Goal: Task Accomplishment & Management: Complete application form

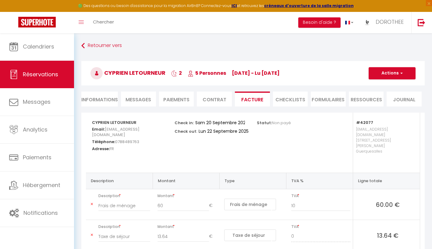
select select "cleaning"
select select "taxes"
click at [171, 21] on div "Toggle menubar Chercher BUTTON Besoin d'aide ? DOROTHEE Paramètres Équipe" at bounding box center [235, 22] width 383 height 21
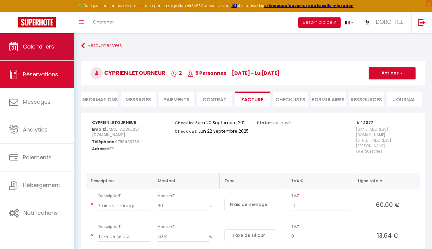
click at [53, 51] on link "Calendriers" at bounding box center [37, 46] width 74 height 27
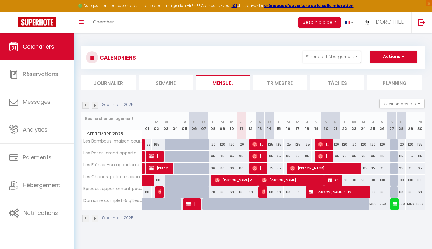
click at [95, 105] on img at bounding box center [95, 105] width 7 height 7
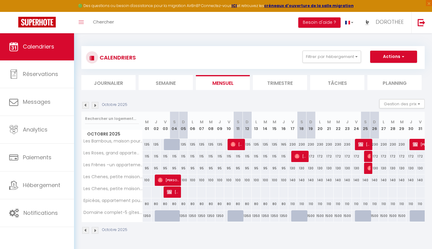
click at [95, 105] on img at bounding box center [95, 105] width 7 height 7
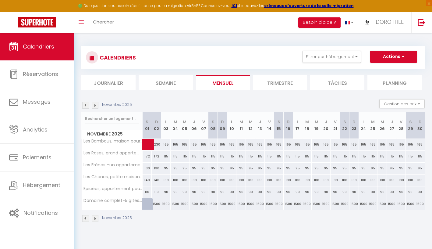
click at [95, 105] on img at bounding box center [95, 105] width 7 height 7
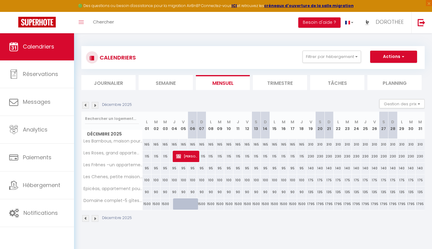
click at [95, 105] on img at bounding box center [95, 105] width 7 height 7
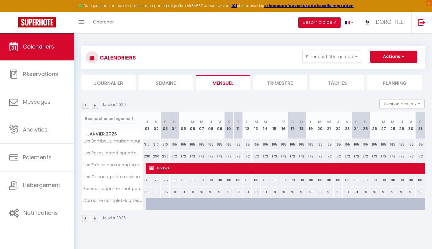
click at [95, 105] on img at bounding box center [95, 105] width 7 height 7
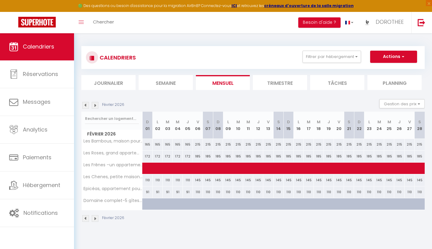
click at [95, 105] on img at bounding box center [95, 105] width 7 height 7
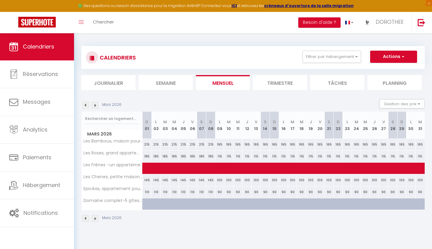
click at [95, 105] on img at bounding box center [95, 105] width 7 height 7
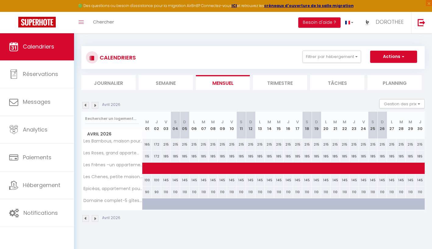
click at [95, 105] on img at bounding box center [95, 105] width 7 height 7
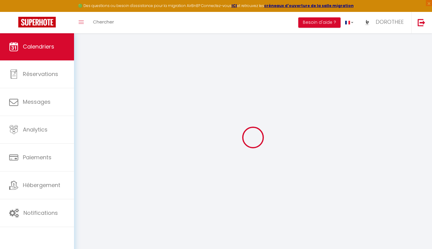
select select
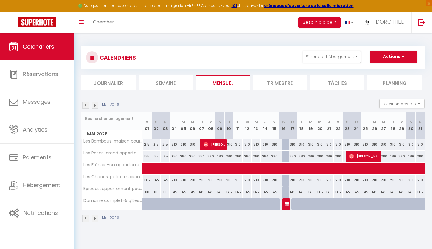
click at [284, 202] on div at bounding box center [286, 204] width 9 height 12
click at [287, 204] on img at bounding box center [287, 203] width 5 height 5
select select "KO"
select select "0"
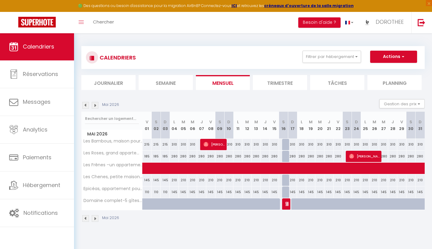
select select "0"
select select "1"
select select
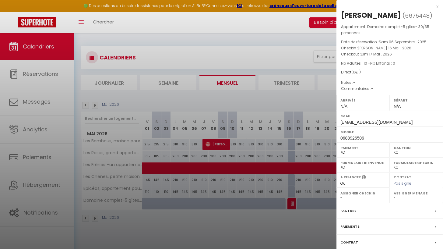
click at [432, 6] on div "x" at bounding box center [388, 6] width 102 height 7
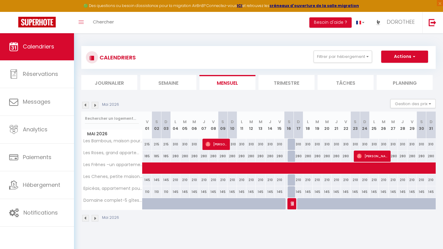
click at [292, 204] on img at bounding box center [293, 203] width 5 height 5
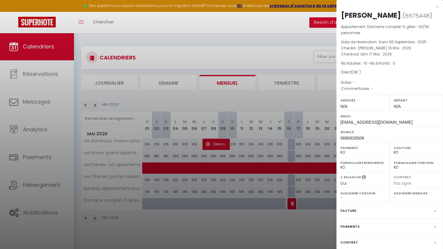
click at [367, 248] on div "Contrat" at bounding box center [390, 243] width 107 height 16
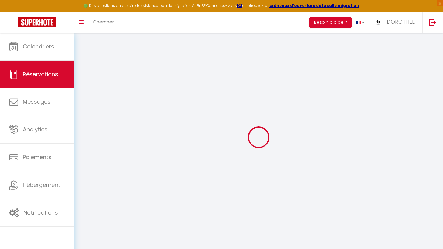
type input "[PERSON_NAME]"
type input "RIBEIRO"
type input "[EMAIL_ADDRESS][DOMAIN_NAME]"
type input "0688926506"
select select "FR"
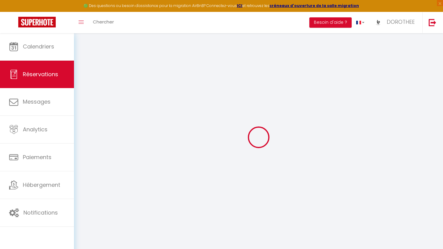
select select "42167"
select select "2"
type input "[PERSON_NAME] 16 Mai 2026"
select select
type input "Dim 17 Mai 2026"
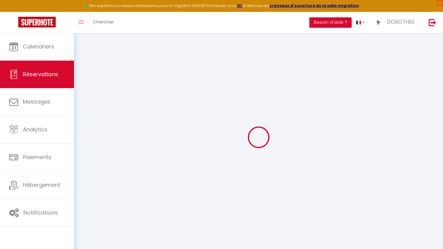
select select
type input "10"
select select "10"
select select
type input "0"
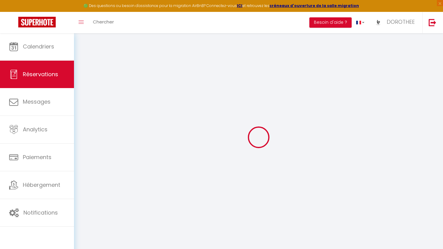
type input "0"
select select
select select "14"
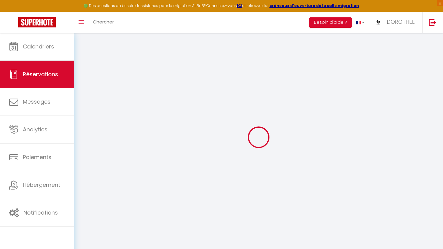
select select
checkbox input "false"
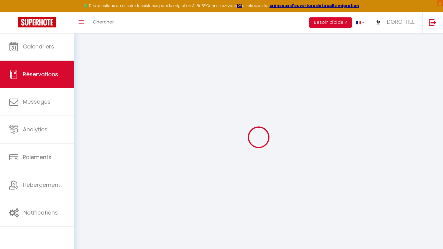
select select
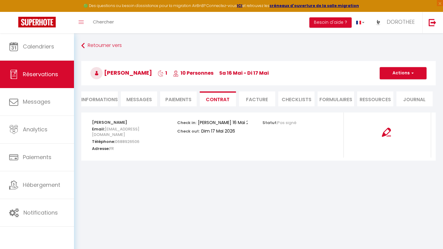
click at [110, 101] on li "Informations" at bounding box center [99, 98] width 37 height 15
select select
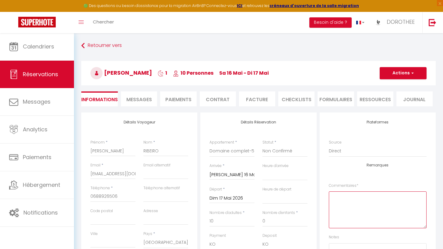
click at [362, 196] on textarea at bounding box center [378, 209] width 98 height 37
click at [375, 201] on textarea "30 personnes privatisation bâthème" at bounding box center [378, 209] width 98 height 37
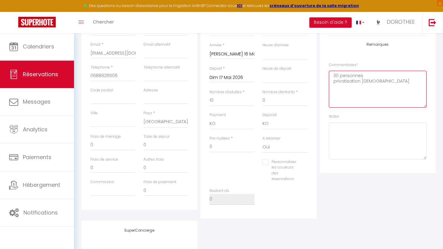
scroll to position [122, 0]
type textarea "30 personnes privatisation [DEMOGRAPHIC_DATA]"
click at [235, 147] on input "0" at bounding box center [232, 145] width 45 height 11
select select
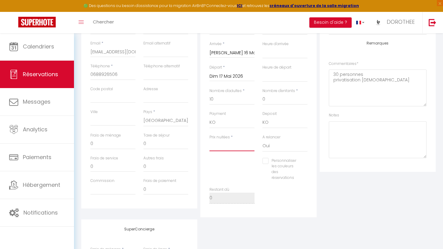
checkbox input "false"
type input "2"
select select
checkbox input "false"
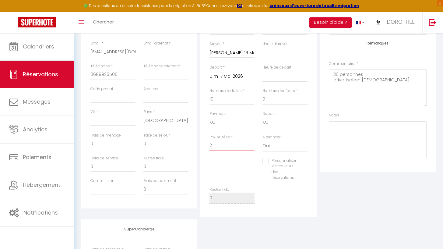
type input "24"
select select
checkbox input "false"
type input "248"
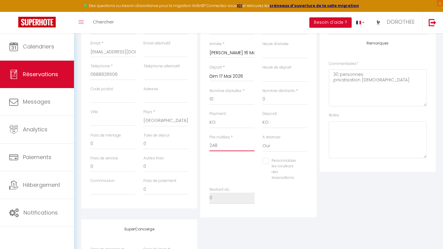
select select
checkbox input "false"
type input "2480"
select select
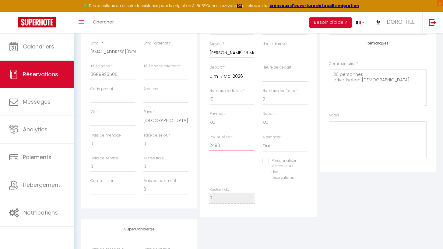
select select
checkbox input "false"
type input "2480"
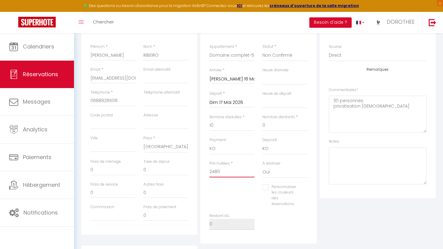
scroll to position [94, 0]
click at [248, 187] on div "Personnaliser les couleurs des réservations #D7092E" at bounding box center [259, 199] width 106 height 29
click at [100, 170] on input "0" at bounding box center [112, 171] width 45 height 11
select select
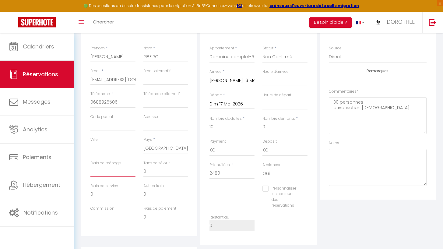
checkbox input "false"
type input "3"
select select
checkbox input "false"
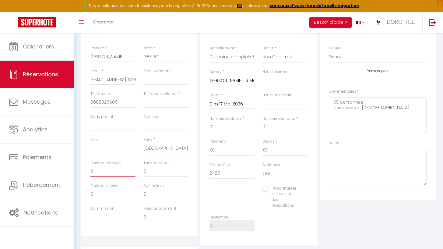
type input "38"
select select
checkbox input "false"
type input "380"
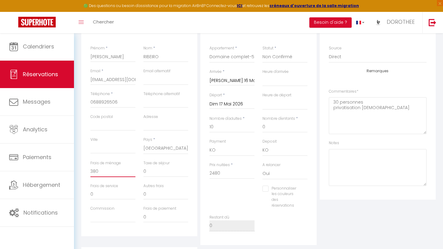
select select
checkbox input "false"
type input "380"
click at [214, 192] on div "Personnaliser les couleurs des réservations #D7092E" at bounding box center [259, 199] width 106 height 29
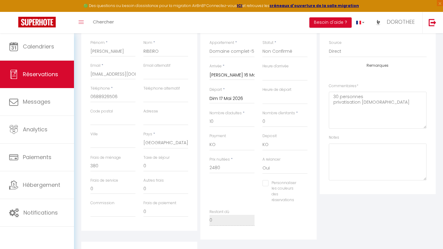
scroll to position [101, 0]
select select
checkbox input "false"
type input "2"
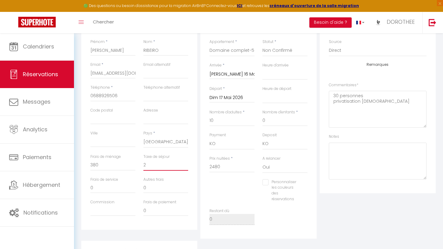
select select
checkbox input "false"
type input "28"
select select
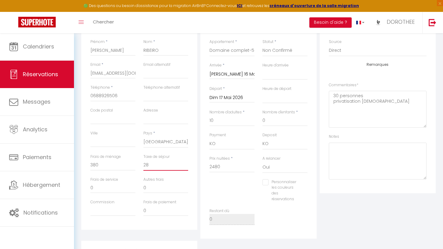
select select
checkbox input "false"
type input "28;"
select select
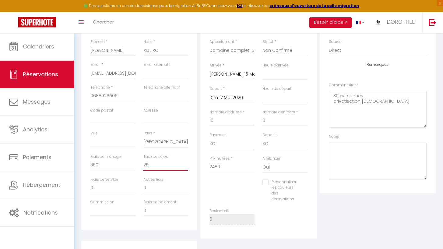
checkbox input "false"
type input "28;6"
select select
checkbox input "false"
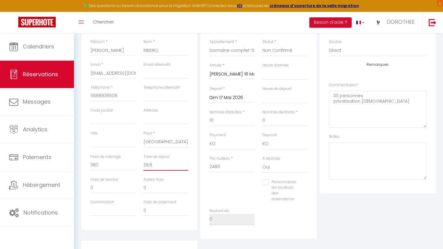
type input "28;67"
select select
checkbox input "false"
type input "28;6"
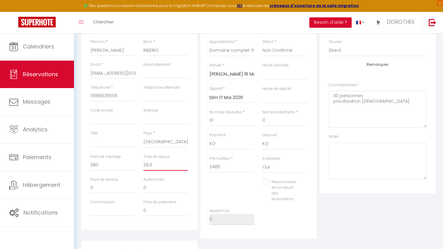
select select
checkbox input "false"
type input "28;"
select select
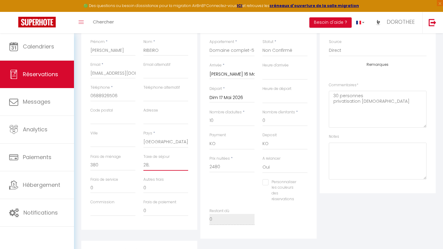
select select
checkbox input "false"
type input "28"
select select
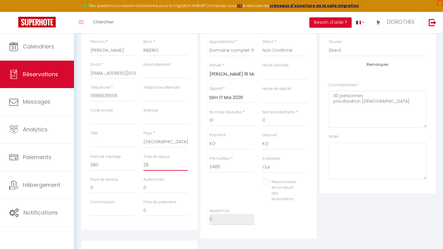
checkbox input "false"
type input "28."
select select
checkbox input "false"
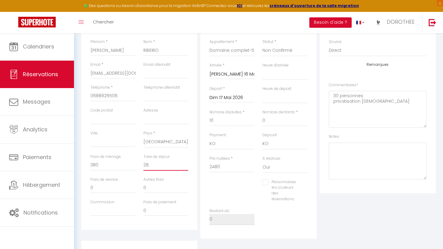
type input "28.6"
select select
checkbox input "false"
type input "28.67"
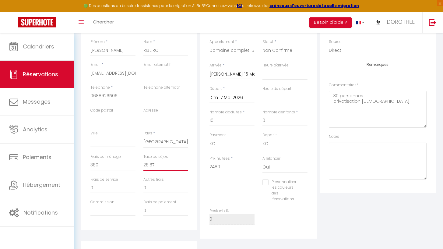
select select
checkbox input "false"
type input "28.67"
click at [312, 225] on div "Détails Réservation Appartement * [PERSON_NAME] –un appartement pour 4 pers [PE…" at bounding box center [258, 125] width 116 height 227
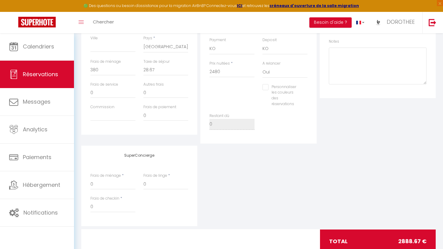
scroll to position [196, 0]
click at [102, 68] on input "380" at bounding box center [112, 69] width 45 height 11
type input "38"
select select
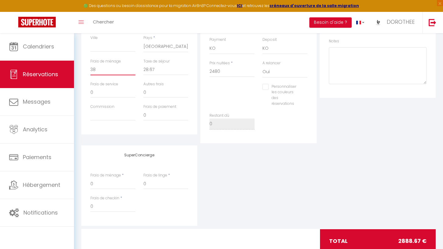
checkbox input "false"
type input "3"
select select
checkbox input "false"
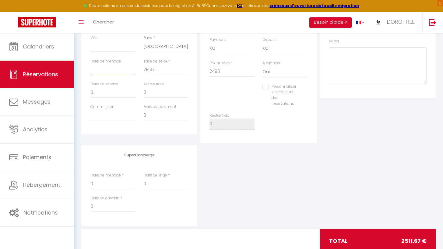
select select
checkbox input "false"
type input "0"
select select
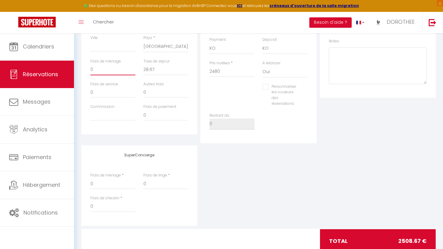
select select
checkbox input "false"
type input "0"
click at [419, 205] on div "SuperConcierge Frais de ménage * 0 Frais de linge * 0 Frais de checkin * 0" at bounding box center [259, 185] width 358 height 80
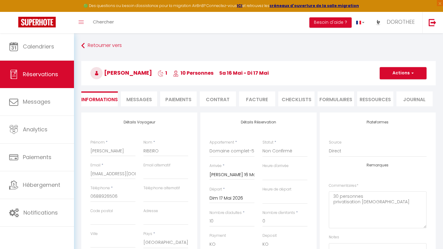
scroll to position [0, 0]
click at [401, 75] on button "Actions" at bounding box center [403, 73] width 47 height 12
click at [396, 85] on link "Enregistrer" at bounding box center [397, 87] width 48 height 8
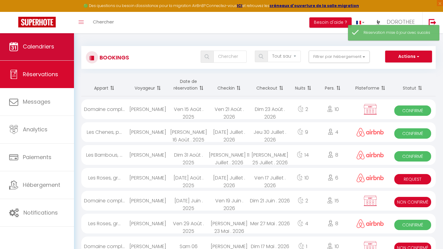
click at [71, 45] on link "Calendriers" at bounding box center [37, 46] width 74 height 27
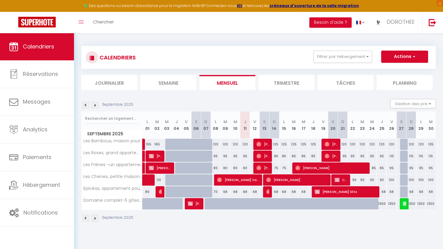
click at [87, 106] on img at bounding box center [85, 105] width 7 height 7
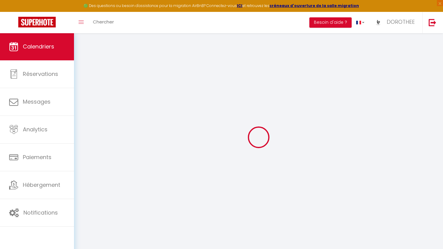
click at [87, 106] on div at bounding box center [258, 137] width 355 height 194
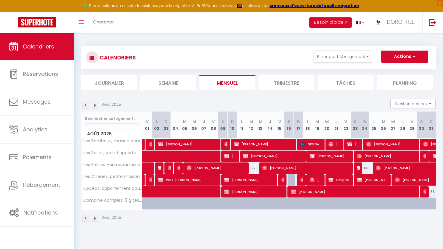
click at [87, 106] on img at bounding box center [85, 105] width 7 height 7
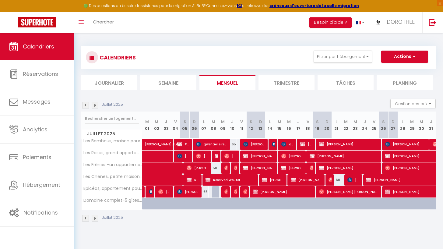
click at [87, 106] on img at bounding box center [85, 105] width 7 height 7
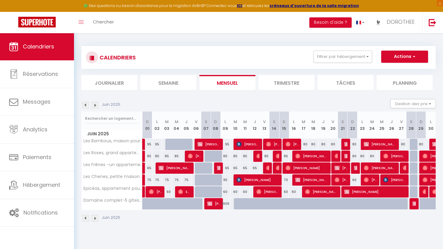
click at [96, 105] on img at bounding box center [95, 105] width 7 height 7
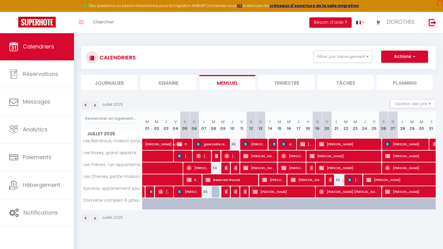
click at [96, 105] on img at bounding box center [95, 105] width 7 height 7
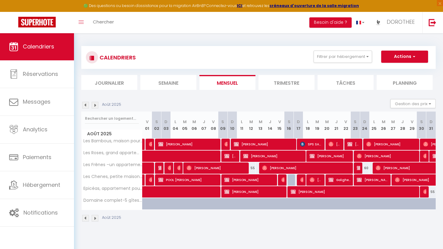
click at [96, 105] on img at bounding box center [95, 105] width 7 height 7
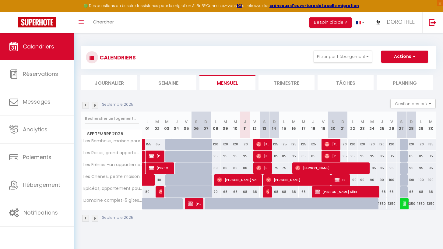
click at [96, 106] on img at bounding box center [95, 105] width 7 height 7
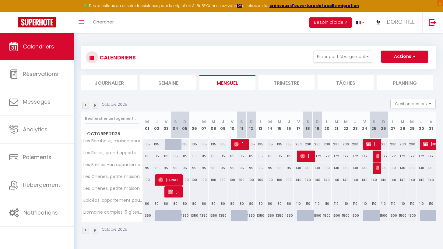
click at [96, 106] on img at bounding box center [95, 105] width 7 height 7
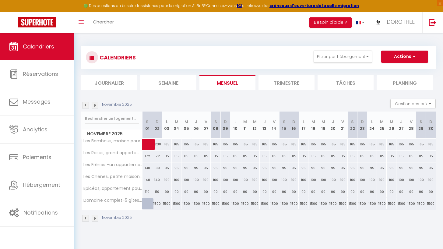
click at [96, 106] on img at bounding box center [95, 105] width 7 height 7
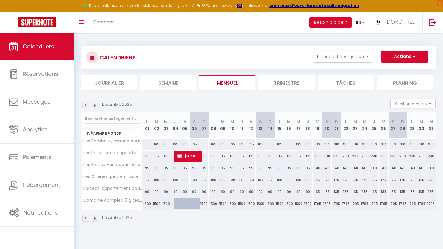
click at [96, 106] on img at bounding box center [95, 105] width 7 height 7
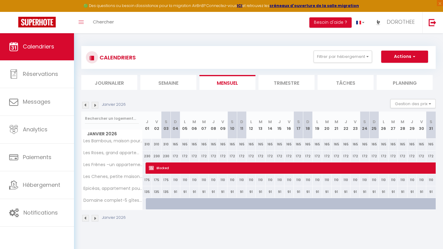
click at [96, 106] on img at bounding box center [95, 105] width 7 height 7
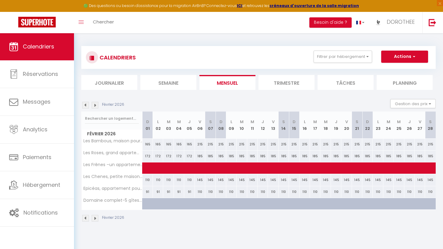
click at [96, 106] on img at bounding box center [95, 105] width 7 height 7
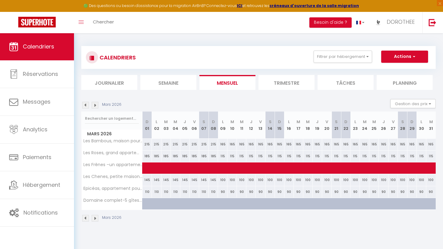
click at [96, 106] on img at bounding box center [95, 105] width 7 height 7
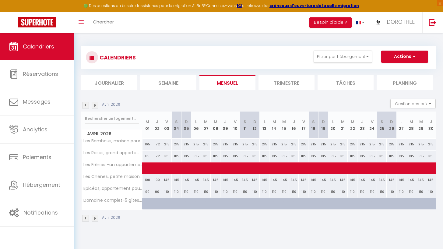
click at [96, 106] on img at bounding box center [95, 105] width 7 height 7
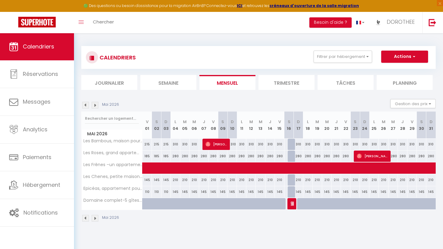
click at [96, 106] on img at bounding box center [95, 105] width 7 height 7
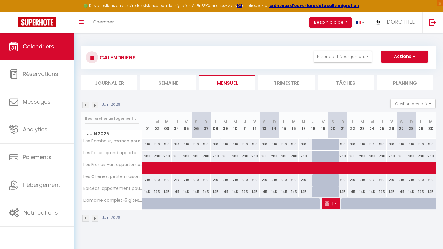
click at [87, 104] on img at bounding box center [85, 105] width 7 height 7
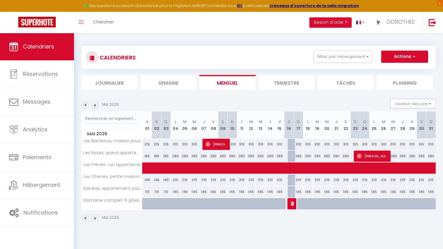
click at [95, 105] on img at bounding box center [95, 105] width 7 height 7
select select
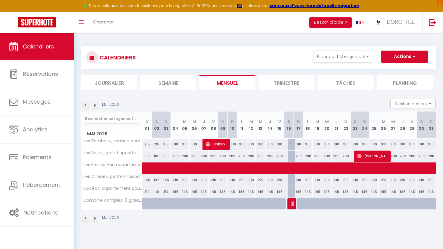
select select
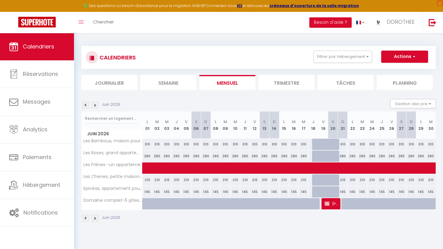
click at [327, 205] on img at bounding box center [327, 203] width 5 height 5
select select "KO"
select select "0"
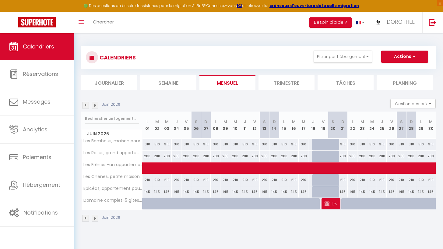
select select "1"
select select
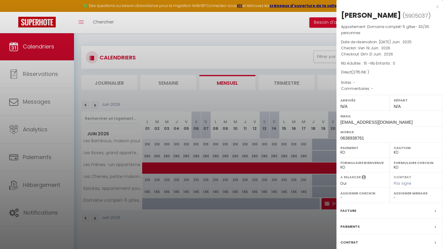
click at [432, 7] on div "x" at bounding box center [388, 6] width 102 height 7
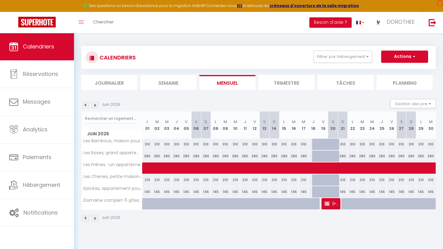
click at [94, 107] on img at bounding box center [95, 105] width 7 height 7
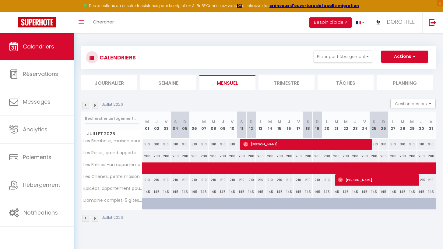
click at [94, 107] on img at bounding box center [95, 105] width 7 height 7
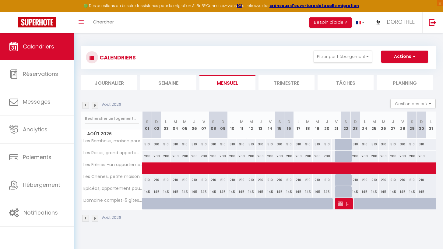
click at [84, 105] on img at bounding box center [85, 105] width 7 height 7
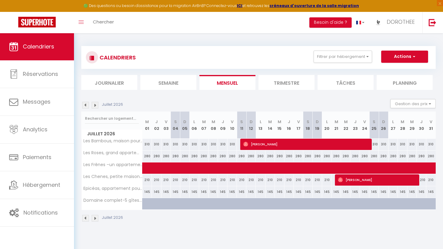
click at [84, 105] on img at bounding box center [85, 105] width 7 height 7
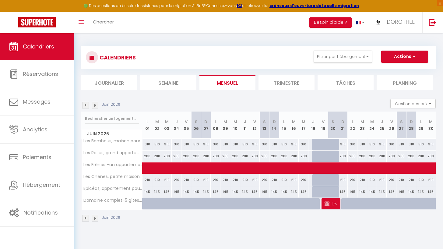
click at [84, 105] on img at bounding box center [85, 105] width 7 height 7
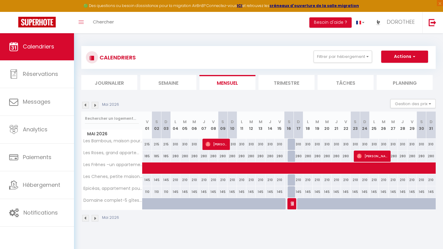
click at [84, 105] on img at bounding box center [85, 105] width 7 height 7
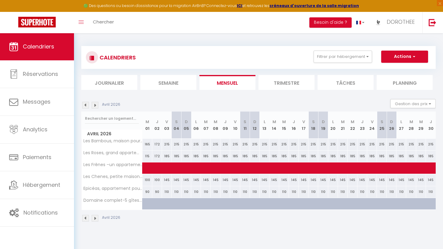
click at [84, 105] on img at bounding box center [85, 105] width 7 height 7
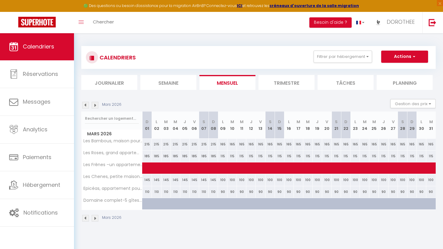
click at [96, 105] on img at bounding box center [95, 105] width 7 height 7
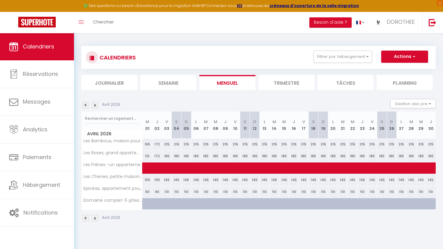
click at [96, 105] on img at bounding box center [95, 105] width 7 height 7
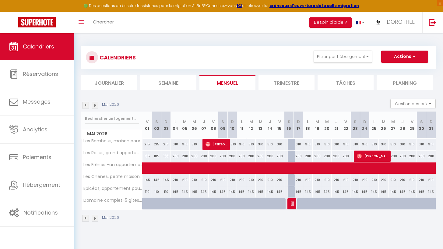
click at [293, 206] on span "[PERSON_NAME]" at bounding box center [292, 204] width 3 height 12
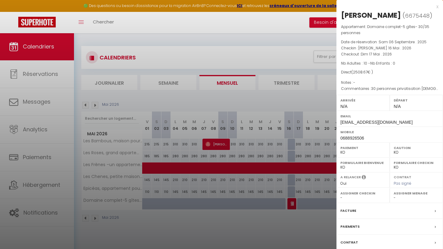
scroll to position [33, 0]
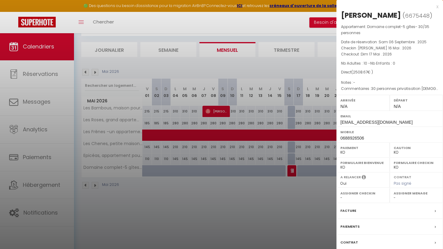
click at [387, 248] on div "Contrat" at bounding box center [390, 243] width 107 height 16
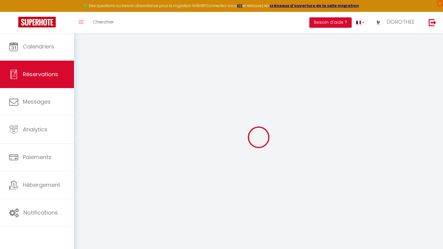
select select
checkbox input "false"
type textarea "30 personnes privatisation [DEMOGRAPHIC_DATA]"
select select
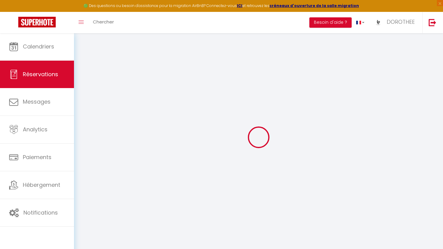
select select
checkbox input "false"
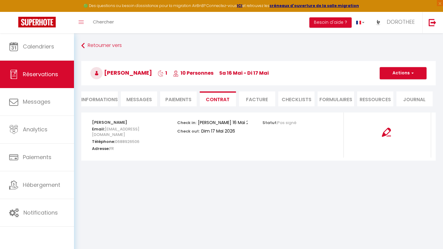
click at [187, 100] on li "Paiements" at bounding box center [178, 98] width 36 height 15
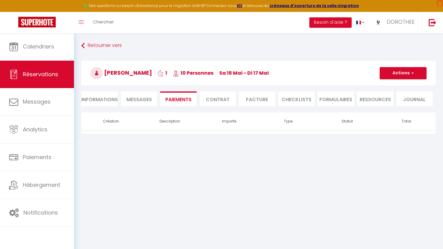
click at [110, 101] on li "Informations" at bounding box center [99, 98] width 37 height 15
select select
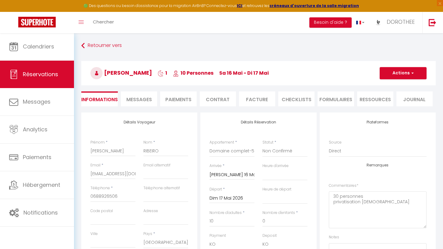
click at [351, 162] on div "Source Direct [DOMAIN_NAME] [DOMAIN_NAME] Chalet montagne Expedia Gite de [GEOG…" at bounding box center [378, 151] width 106 height 23
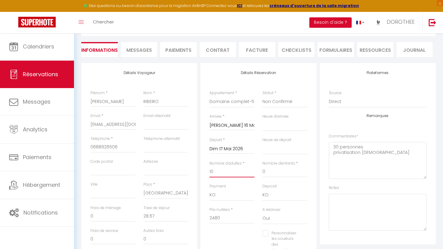
type input "1"
select select
checkbox input "false"
select select
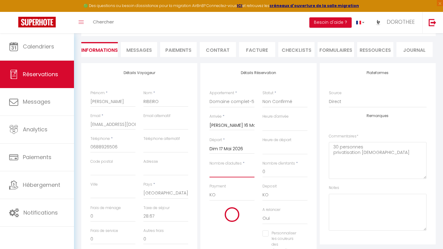
select select
type input "0"
checkbox input "false"
type input "0"
select select
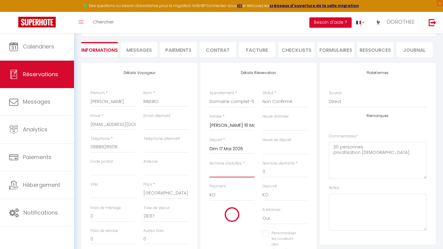
select select
checkbox input "false"
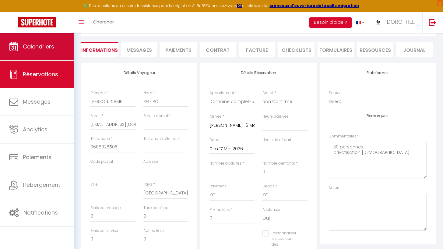
click at [52, 53] on link "Calendriers" at bounding box center [37, 46] width 74 height 27
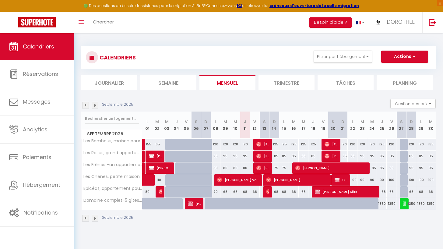
click at [94, 103] on img at bounding box center [95, 105] width 7 height 7
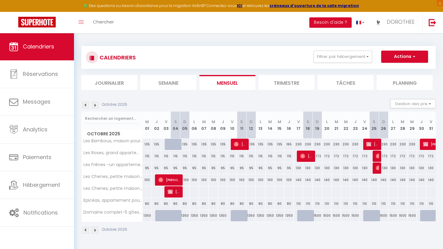
click at [94, 103] on img at bounding box center [95, 105] width 7 height 7
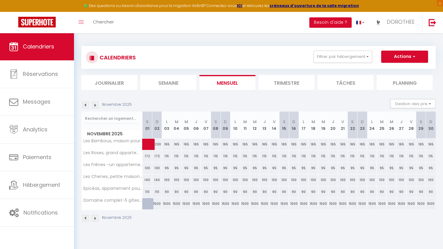
click at [94, 103] on img at bounding box center [95, 105] width 7 height 7
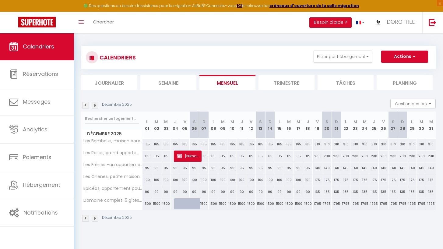
click at [94, 103] on img at bounding box center [95, 105] width 7 height 7
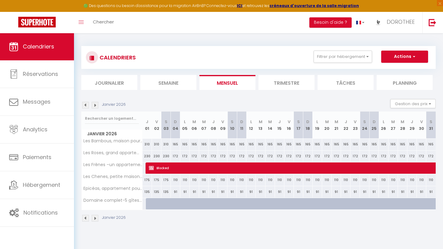
click at [94, 103] on img at bounding box center [95, 105] width 7 height 7
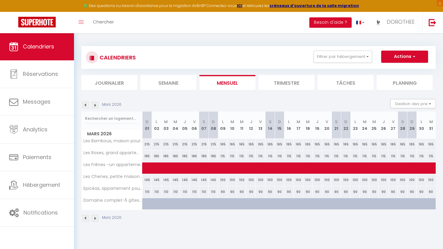
click at [94, 103] on img at bounding box center [95, 105] width 7 height 7
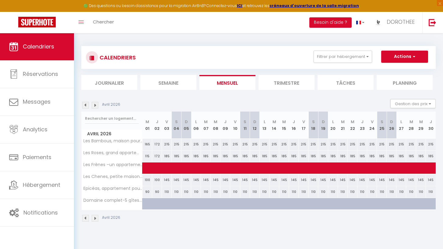
click at [94, 103] on img at bounding box center [95, 105] width 7 height 7
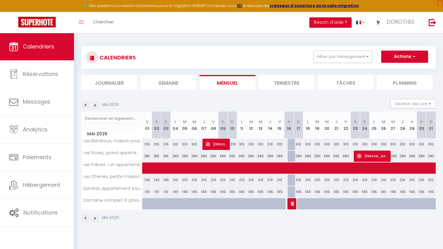
click at [292, 205] on img at bounding box center [293, 203] width 5 height 5
select select "KO"
select select "0"
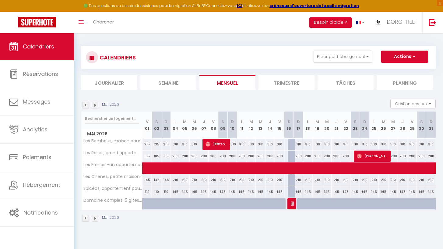
select select "1"
select select
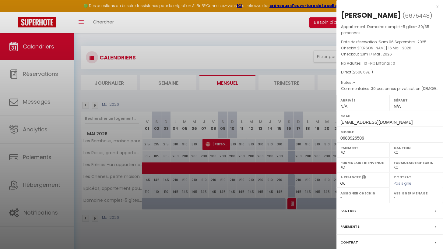
click at [389, 248] on div "Contrat" at bounding box center [390, 243] width 107 height 16
select select
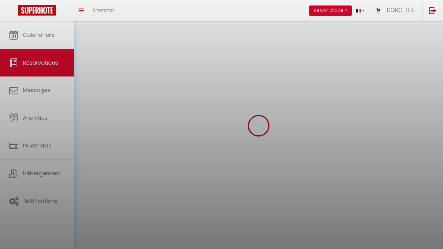
select select
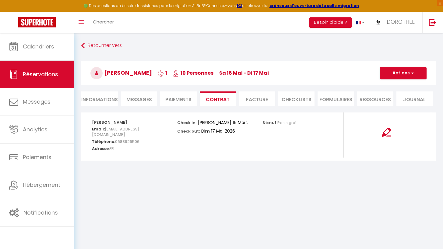
click at [94, 97] on li "Informations" at bounding box center [99, 98] width 37 height 15
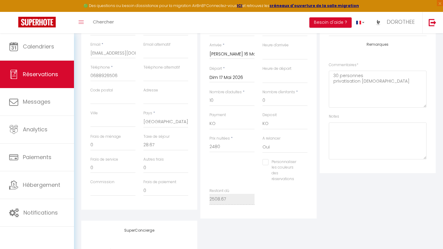
scroll to position [119, 0]
click at [112, 54] on input "[EMAIL_ADDRESS][DOMAIN_NAME]" at bounding box center [112, 54] width 45 height 11
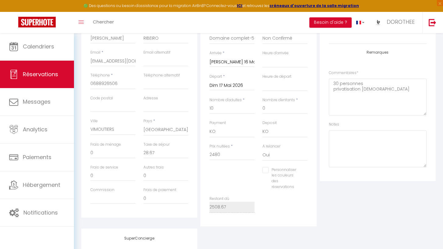
scroll to position [0, 0]
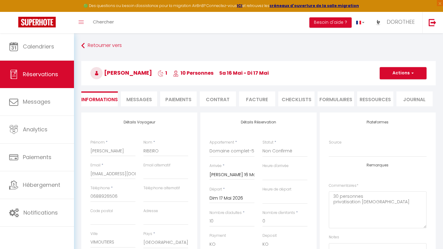
click at [399, 71] on button "Actions" at bounding box center [403, 73] width 47 height 12
click at [390, 86] on link "Enregistrer" at bounding box center [397, 87] width 48 height 8
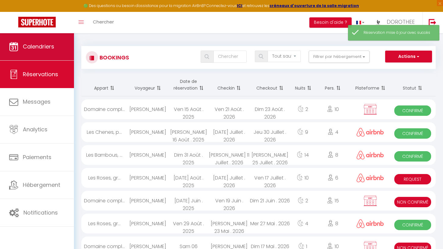
click at [57, 51] on link "Calendriers" at bounding box center [37, 46] width 74 height 27
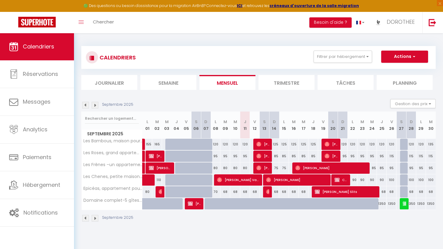
click at [96, 103] on img at bounding box center [95, 105] width 7 height 7
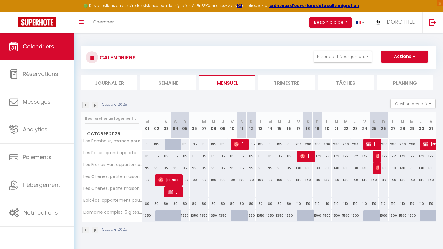
click at [96, 103] on img at bounding box center [95, 105] width 7 height 7
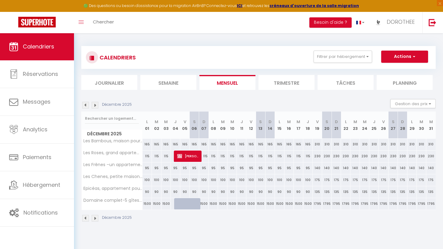
click at [96, 103] on img at bounding box center [95, 105] width 7 height 7
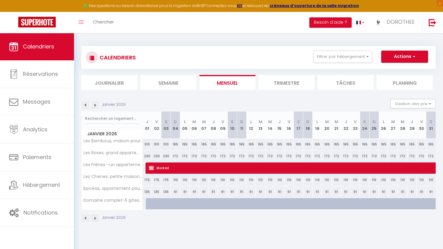
click at [96, 103] on img at bounding box center [95, 105] width 7 height 7
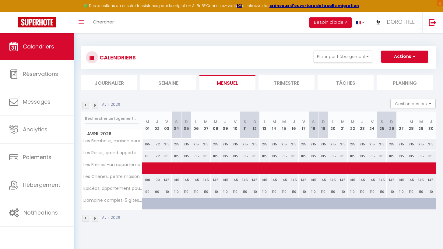
click at [96, 103] on img at bounding box center [95, 105] width 7 height 7
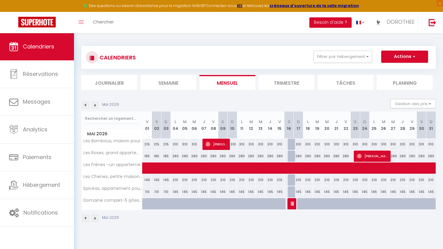
click at [293, 202] on img at bounding box center [293, 203] width 5 height 5
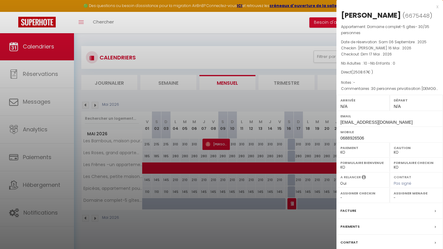
scroll to position [33, 0]
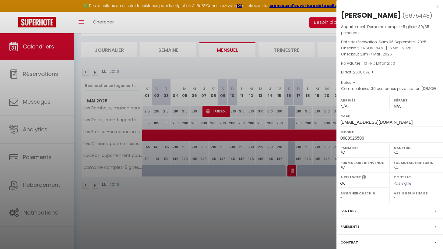
click at [399, 245] on div "Contrat" at bounding box center [390, 243] width 107 height 16
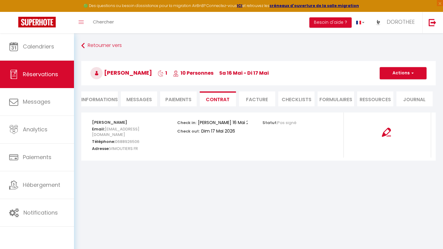
click at [264, 99] on li "Facture" at bounding box center [257, 98] width 36 height 15
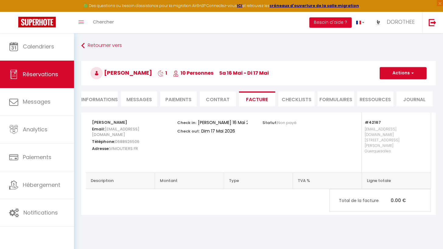
click at [142, 101] on span "Messages" at bounding box center [139, 99] width 26 height 7
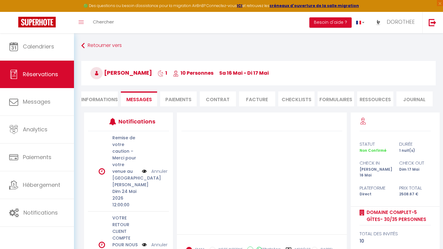
click at [104, 99] on li "Informations" at bounding box center [99, 98] width 37 height 15
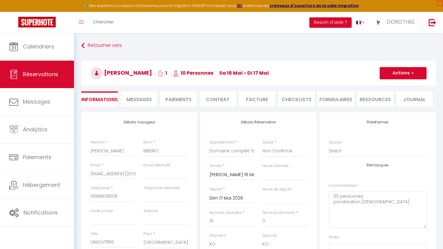
scroll to position [45, 0]
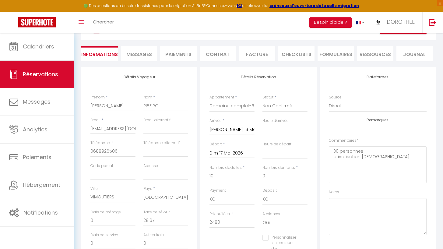
click at [323, 188] on div "Plateformes Source Direct [DOMAIN_NAME] [DOMAIN_NAME] Chalet montagne Expedia G…" at bounding box center [378, 157] width 116 height 181
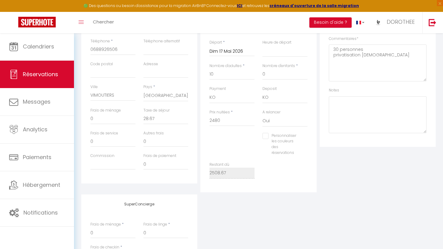
scroll to position [0, 0]
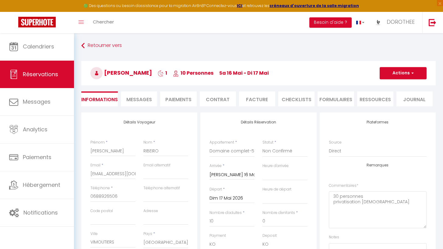
click at [187, 99] on li "Paiements" at bounding box center [178, 98] width 36 height 15
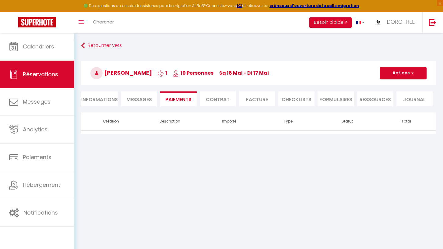
click at [264, 99] on li "Facture" at bounding box center [257, 98] width 36 height 15
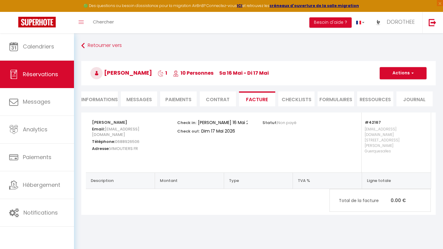
click at [100, 99] on li "Informations" at bounding box center [99, 98] width 37 height 15
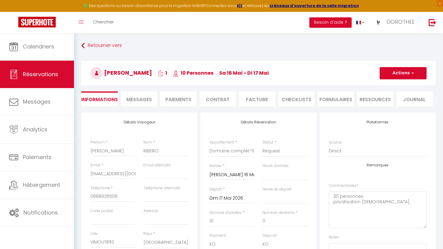
click at [386, 74] on button "Actions" at bounding box center [403, 73] width 47 height 12
click at [381, 87] on link "Enregistrer" at bounding box center [397, 87] width 48 height 8
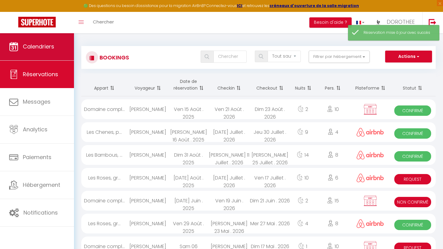
click at [48, 48] on span "Calendriers" at bounding box center [38, 47] width 31 height 8
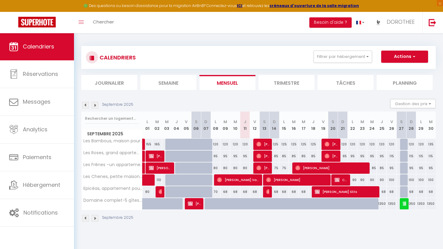
click at [95, 104] on img at bounding box center [95, 105] width 7 height 7
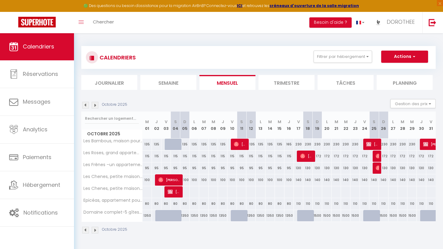
click at [95, 104] on img at bounding box center [95, 105] width 7 height 7
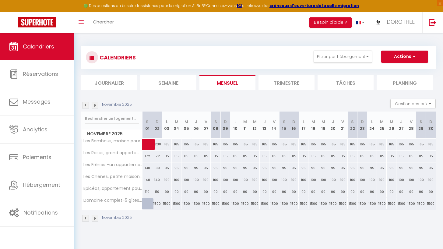
click at [95, 104] on img at bounding box center [95, 105] width 7 height 7
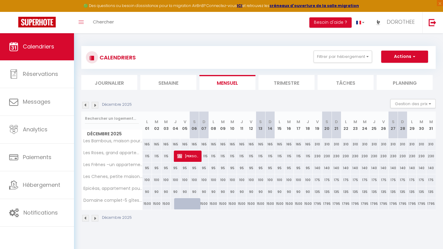
click at [95, 104] on img at bounding box center [95, 105] width 7 height 7
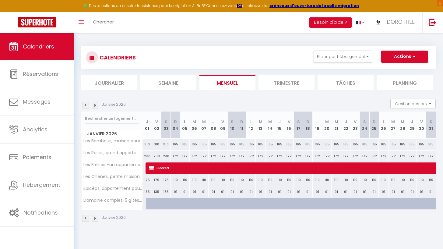
click at [95, 104] on img at bounding box center [95, 105] width 7 height 7
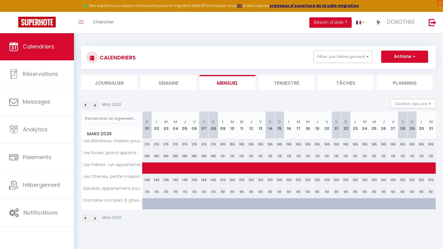
click at [95, 104] on img at bounding box center [95, 105] width 7 height 7
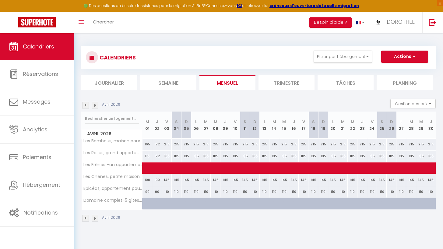
click at [95, 104] on img at bounding box center [95, 105] width 7 height 7
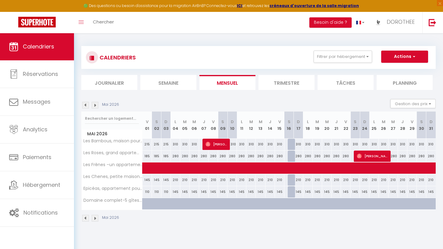
click at [290, 193] on div at bounding box center [292, 192] width 9 height 12
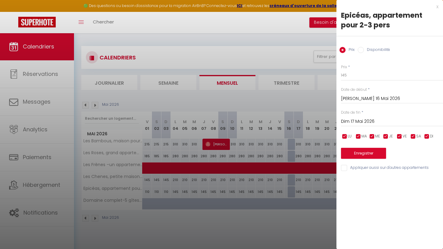
click at [432, 7] on div "x" at bounding box center [388, 6] width 102 height 7
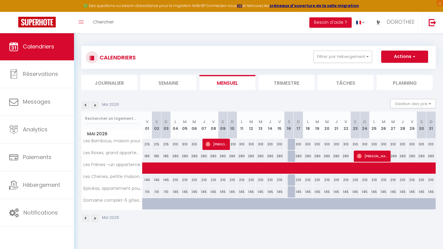
click at [290, 144] on div at bounding box center [292, 145] width 9 height 12
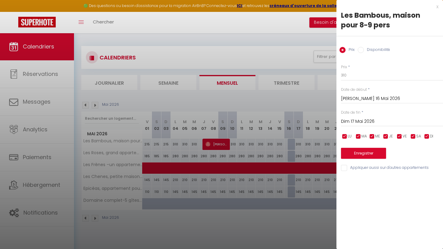
click at [432, 6] on div "x" at bounding box center [388, 6] width 102 height 7
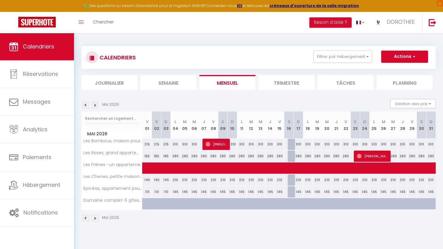
click at [290, 204] on div at bounding box center [292, 207] width 9 height 12
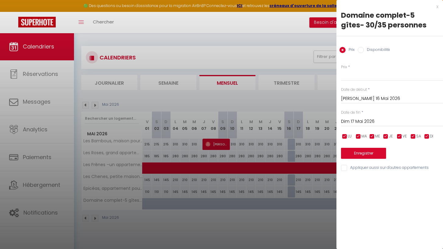
click at [432, 5] on div "x" at bounding box center [388, 6] width 102 height 7
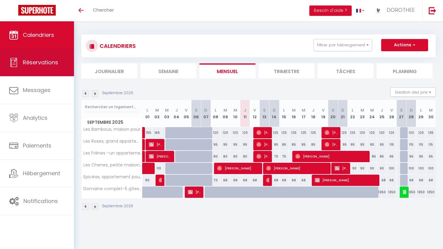
click at [47, 65] on span "Réservations" at bounding box center [40, 62] width 35 height 8
select select "not_cancelled"
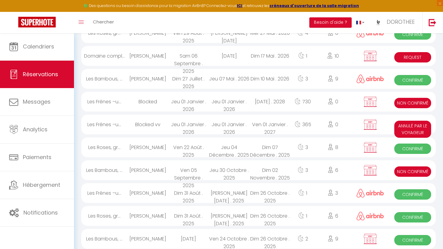
scroll to position [183, 0]
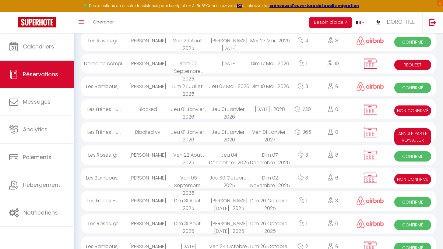
click at [142, 63] on div "EMILINE RIBEIRO" at bounding box center [147, 64] width 41 height 20
select select "KO"
select select "0"
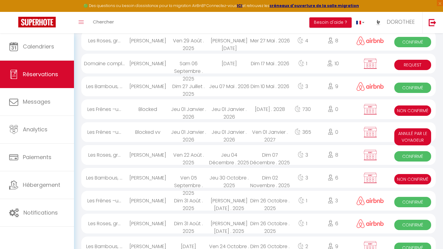
select select "1"
select select
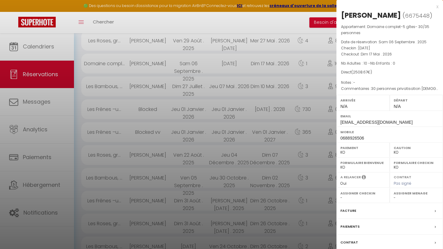
click at [407, 245] on div "Contrat" at bounding box center [390, 243] width 107 height 16
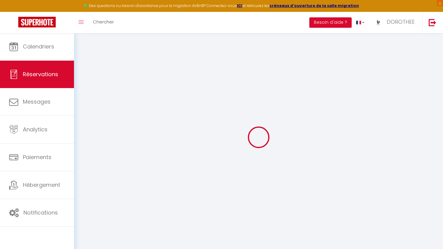
select select
checkbox input "false"
type textarea "30 personnes privatisation bapthème"
select select
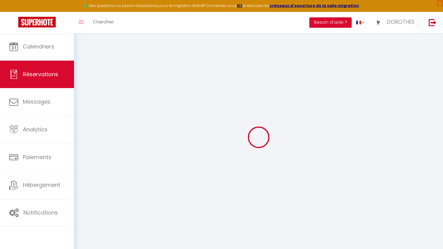
select select
checkbox input "false"
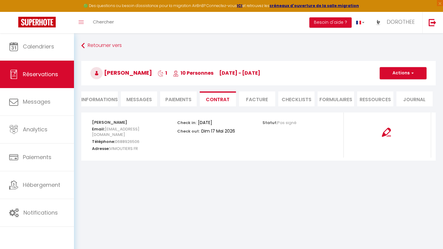
click at [253, 97] on li "Facture" at bounding box center [257, 98] width 36 height 15
select select
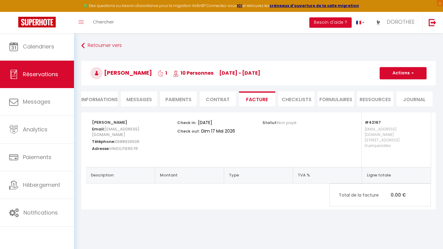
click at [108, 102] on li "Informations" at bounding box center [99, 98] width 37 height 15
select select
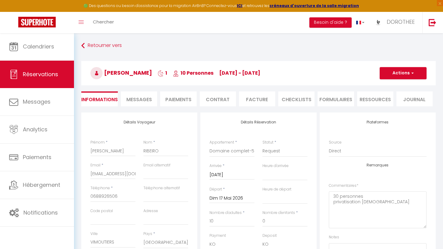
click at [258, 99] on li "Facture" at bounding box center [257, 98] width 36 height 15
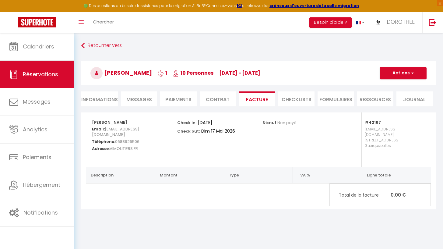
click at [403, 74] on button "Actions" at bounding box center [403, 73] width 47 height 12
click at [400, 94] on link "Aperçu et éditer" at bounding box center [398, 94] width 51 height 8
click at [188, 98] on li "Paiements" at bounding box center [178, 98] width 36 height 15
select select
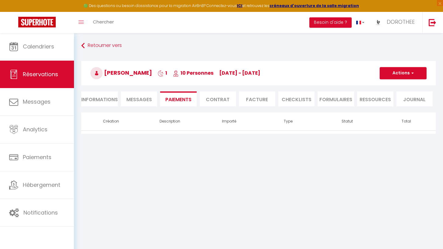
click at [385, 72] on button "Actions" at bounding box center [403, 73] width 47 height 12
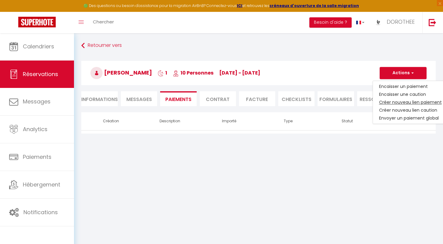
click at [397, 102] on link "Créer nouveau lien paiement" at bounding box center [410, 102] width 75 height 8
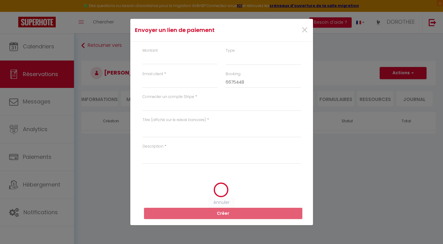
select select "nights"
type input "[EMAIL_ADDRESS][DOMAIN_NAME]"
select select "10693"
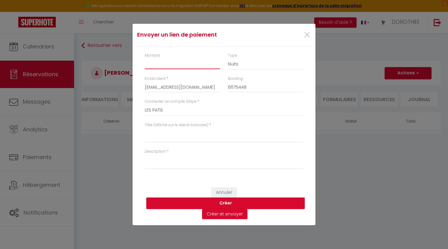
click at [161, 65] on input "Montant" at bounding box center [182, 63] width 75 height 11
type input "2480"
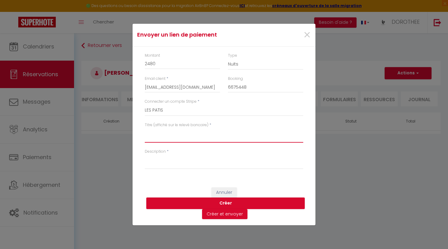
click at [192, 141] on textarea "Titre (affiché sur le relevé bancaire)" at bounding box center [224, 135] width 158 height 15
type textarea "Privatisation du Domaine - 1 nuit"
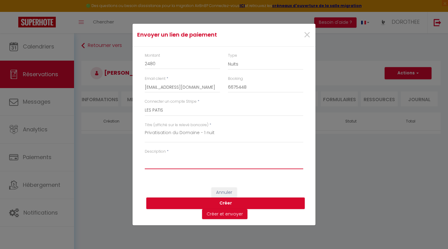
click at [212, 164] on textarea "Description" at bounding box center [224, 161] width 158 height 15
type textarea "Nuit du 16 mai 2026 pour 30 personnes"
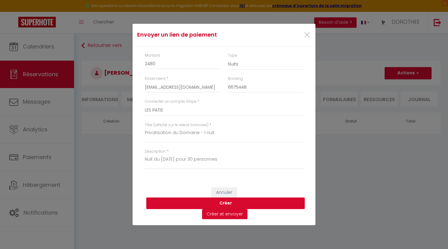
click at [219, 200] on button "Créer" at bounding box center [225, 203] width 158 height 12
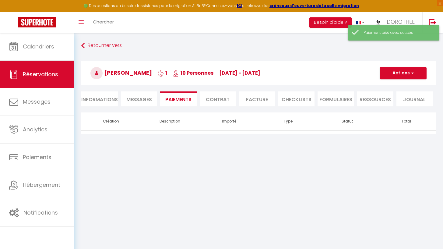
select select "0"
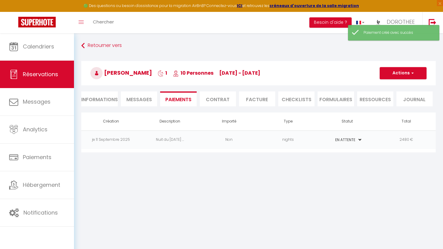
click at [254, 98] on li "Facture" at bounding box center [257, 98] width 36 height 15
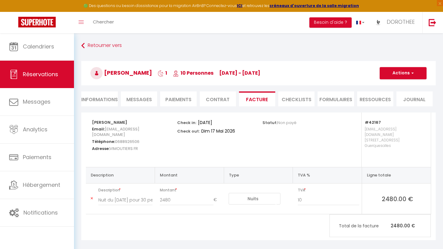
click at [178, 98] on li "Paiements" at bounding box center [178, 98] width 36 height 15
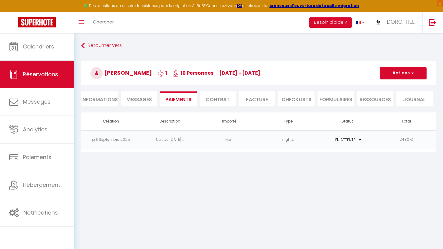
click at [410, 76] on button "Actions" at bounding box center [403, 73] width 47 height 12
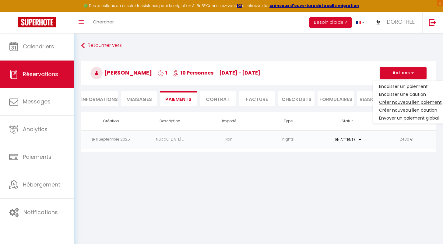
click at [413, 101] on link "Créer nouveau lien paiement" at bounding box center [410, 102] width 75 height 8
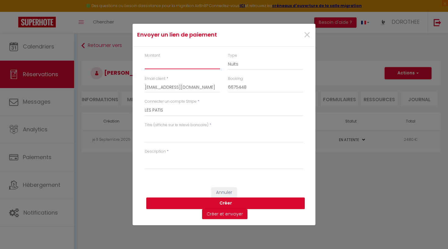
click at [178, 68] on input "Montant" at bounding box center [182, 63] width 75 height 11
select select "taxes"
click at [174, 66] on input "Montant" at bounding box center [182, 63] width 75 height 11
type input "28.67"
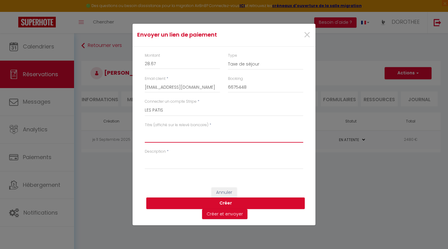
click at [189, 138] on textarea "Titre (affiché sur le relevé bancaire)" at bounding box center [224, 135] width 158 height 15
drag, startPoint x: 193, startPoint y: 135, endPoint x: 153, endPoint y: 134, distance: 40.2
click at [160, 135] on textarea "Taxe de séjour" at bounding box center [224, 135] width 158 height 15
drag, startPoint x: 153, startPoint y: 134, endPoint x: 139, endPoint y: 133, distance: 14.4
click at [139, 133] on div "Montant 28.67 Type Nuits Frais de ménage Taxe de séjour Autre Email client * ri…" at bounding box center [223, 114] width 183 height 135
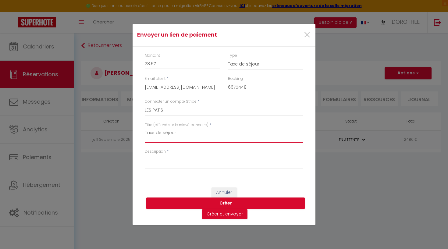
type textarea "Taxe de séjour"
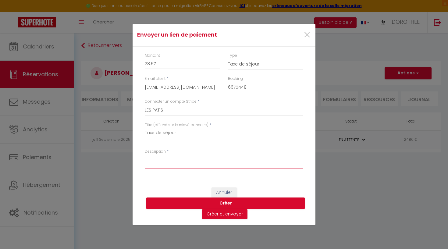
click at [190, 164] on textarea "Description" at bounding box center [224, 161] width 158 height 15
type textarea "Taxe de séjour"
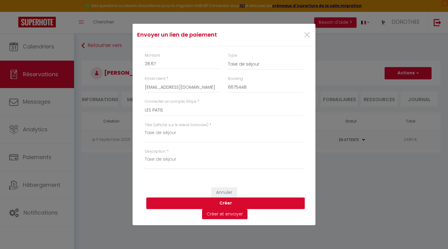
click at [232, 202] on button "Créer" at bounding box center [225, 203] width 158 height 12
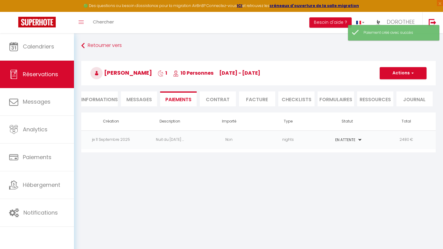
click at [394, 72] on button "Actions" at bounding box center [403, 73] width 47 height 12
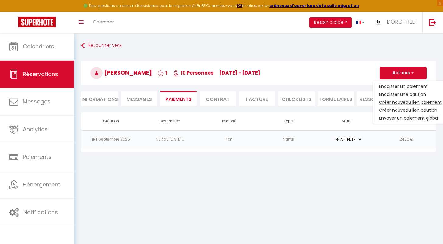
click at [408, 102] on link "Créer nouveau lien paiement" at bounding box center [410, 102] width 75 height 8
select select "nights"
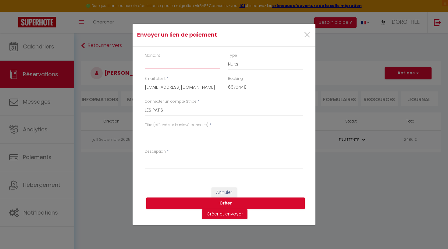
click at [178, 69] on input "Montant" at bounding box center [182, 63] width 75 height 11
select select "0"
type input "0"
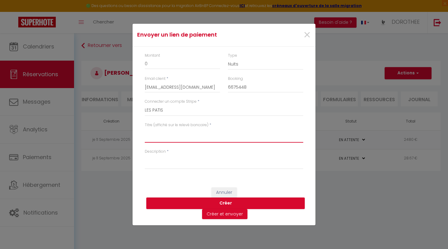
click at [179, 138] on textarea "Titre (affiché sur le relevé bancaire)" at bounding box center [224, 135] width 158 height 15
type textarea "MÉNAGE"
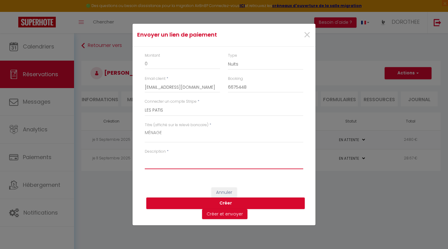
click at [177, 165] on textarea "Description" at bounding box center [224, 161] width 158 height 15
type textarea "Ménage OFFERT"
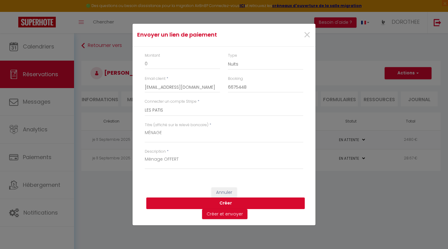
click at [215, 200] on button "Créer" at bounding box center [225, 203] width 158 height 12
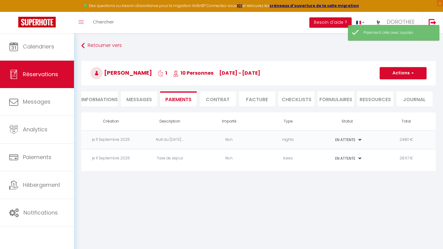
select select "0"
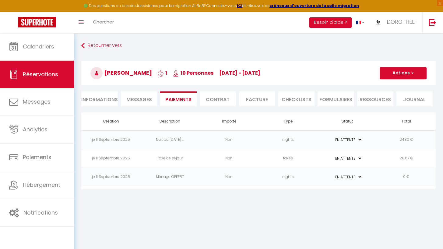
click at [260, 98] on li "Facture" at bounding box center [257, 98] width 36 height 15
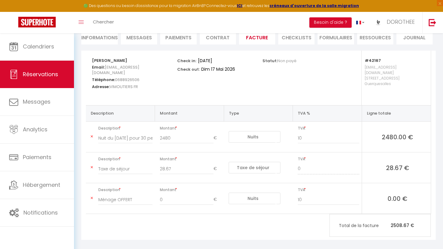
scroll to position [2, 0]
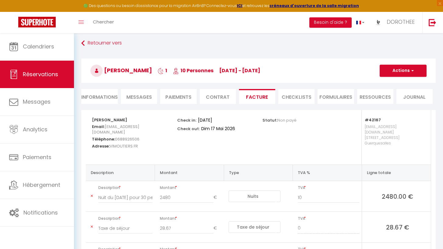
click at [397, 72] on button "Actions" at bounding box center [403, 71] width 47 height 12
click at [393, 82] on link "Enregistrer" at bounding box center [398, 84] width 51 height 8
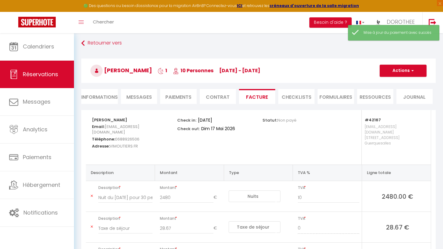
click at [393, 70] on button "Actions" at bounding box center [403, 71] width 47 height 12
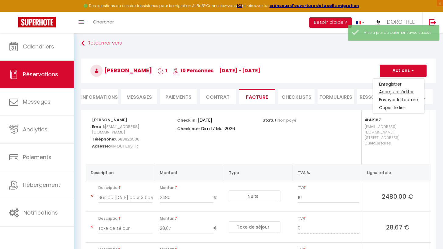
click at [388, 92] on link "Aperçu et éditer" at bounding box center [398, 92] width 51 height 8
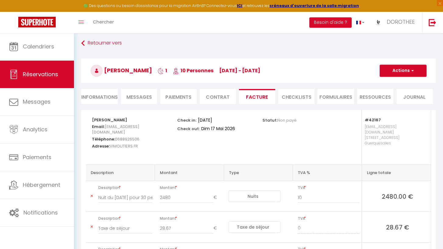
click at [103, 97] on li "Informations" at bounding box center [99, 96] width 37 height 15
select select
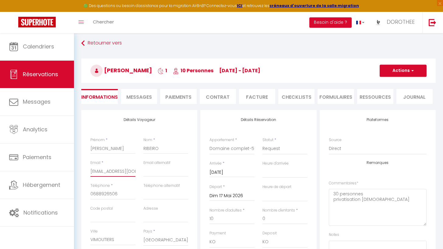
click at [107, 171] on input "[EMAIL_ADDRESS][DOMAIN_NAME]" at bounding box center [112, 171] width 45 height 11
click at [381, 69] on button "Actions" at bounding box center [403, 71] width 47 height 12
click at [395, 82] on link "Enregistrer" at bounding box center [397, 84] width 48 height 8
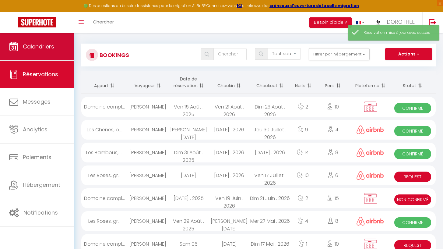
click at [28, 43] on span "Calendriers" at bounding box center [38, 47] width 31 height 8
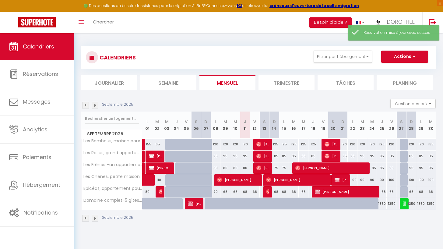
click at [96, 106] on img at bounding box center [95, 105] width 7 height 7
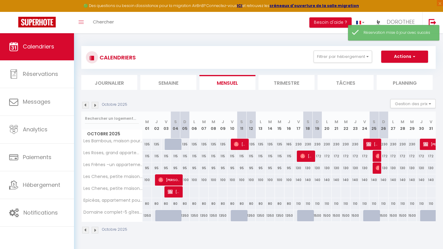
click at [96, 106] on img at bounding box center [95, 105] width 7 height 7
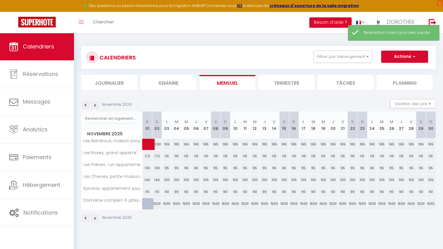
click at [96, 106] on img at bounding box center [95, 105] width 7 height 7
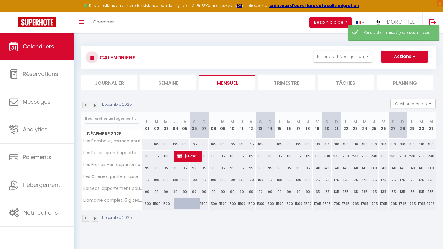
click at [96, 106] on img at bounding box center [95, 105] width 7 height 7
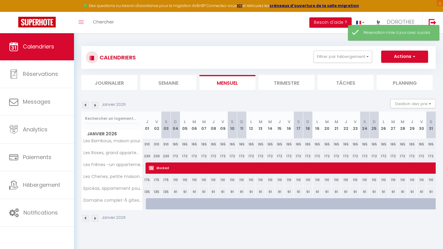
click at [96, 106] on img at bounding box center [95, 105] width 7 height 7
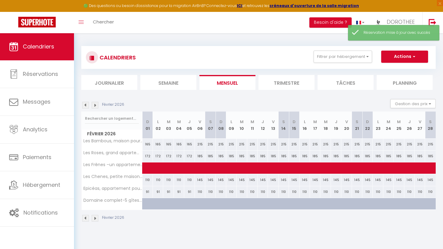
click at [96, 106] on img at bounding box center [95, 105] width 7 height 7
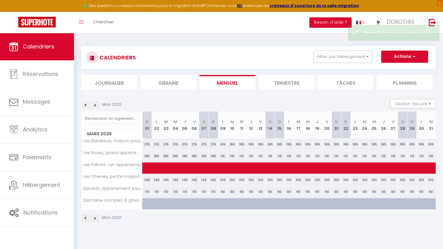
click at [96, 106] on img at bounding box center [95, 105] width 7 height 7
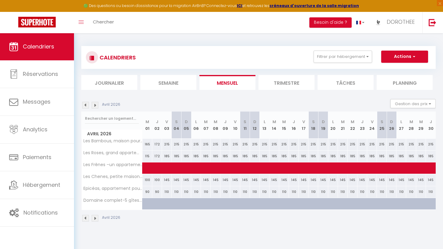
click at [96, 106] on img at bounding box center [95, 105] width 7 height 7
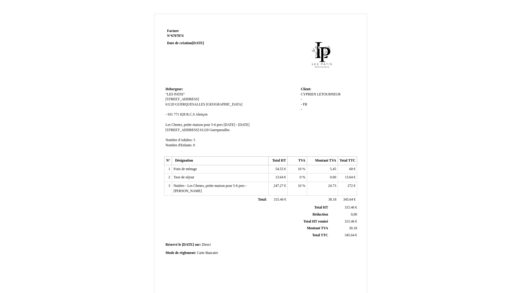
scroll to position [75, 0]
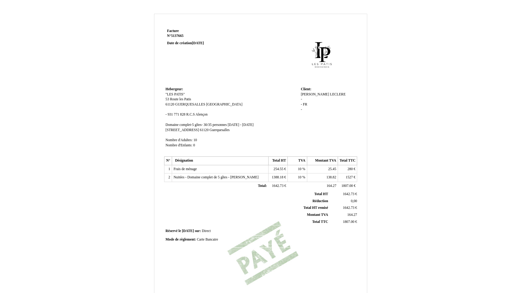
scroll to position [75, 0]
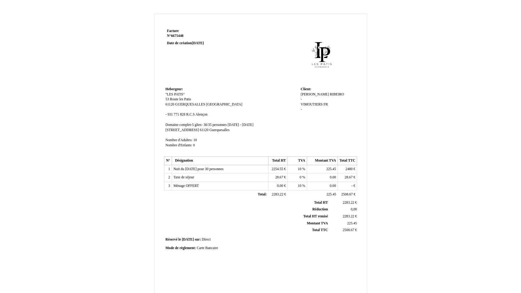
scroll to position [75, 0]
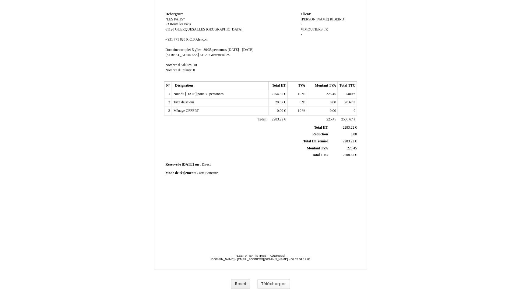
click at [278, 283] on button "Télécharger" at bounding box center [274, 284] width 33 height 10
